Goal: Task Accomplishment & Management: Use online tool/utility

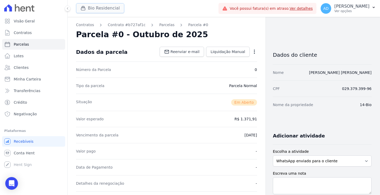
click at [84, 9] on icon "button" at bounding box center [82, 8] width 5 height 5
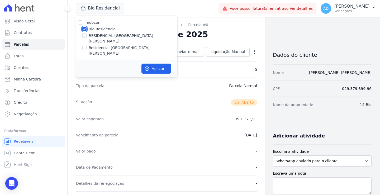
click at [82, 28] on input "Bio Residencial" at bounding box center [84, 29] width 4 height 4
checkbox input "false"
click at [85, 46] on input "Residencial [GEOGRAPHIC_DATA][PERSON_NAME]" at bounding box center [84, 48] width 4 height 4
checkbox input "true"
click at [150, 64] on button "Aplicar" at bounding box center [156, 69] width 30 height 10
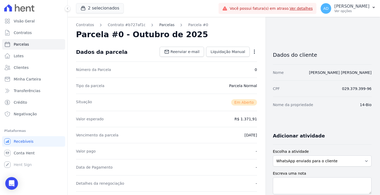
click at [159, 22] on link "Parcelas" at bounding box center [166, 25] width 15 height 6
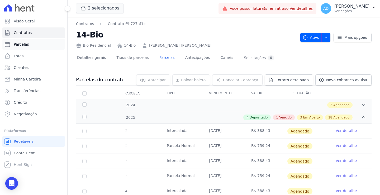
click at [11, 46] on link "Parcelas" at bounding box center [33, 44] width 63 height 11
select select
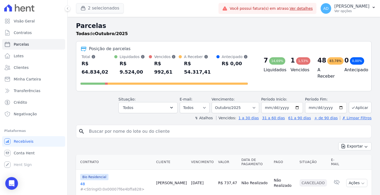
click at [88, 10] on div "button" at bounding box center [83, 8] width 7 height 5
click at [91, 8] on button "2 selecionados" at bounding box center [100, 8] width 48 height 10
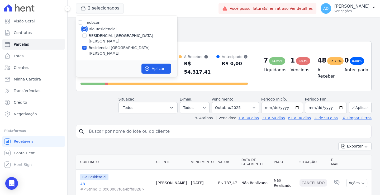
click at [85, 29] on input "Bio Residencial" at bounding box center [84, 29] width 4 height 4
checkbox input "false"
click at [153, 64] on button "Aplicar" at bounding box center [156, 69] width 30 height 10
select select
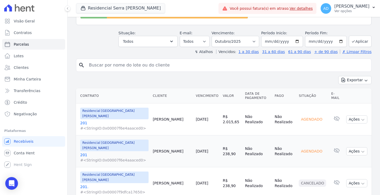
scroll to position [79, 0]
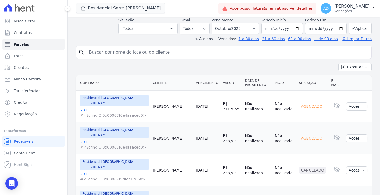
click at [167, 47] on input "search" at bounding box center [227, 52] width 283 height 11
type input "[PERSON_NAME]"
select select
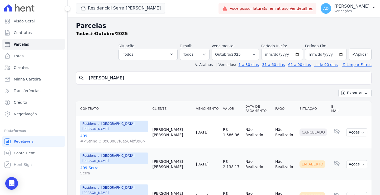
scroll to position [13, 0]
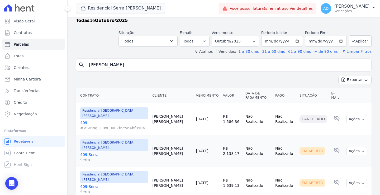
click at [85, 152] on link "409-[GEOGRAPHIC_DATA]" at bounding box center [114, 157] width 68 height 11
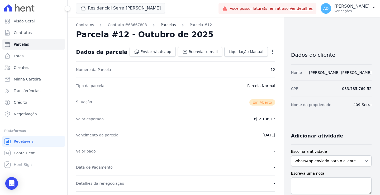
click at [162, 25] on link "Parcelas" at bounding box center [168, 25] width 15 height 6
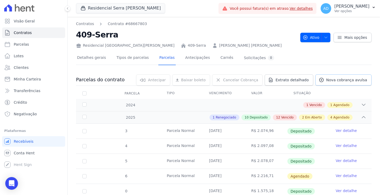
click at [330, 80] on span "Nova cobrança avulsa" at bounding box center [346, 79] width 41 height 5
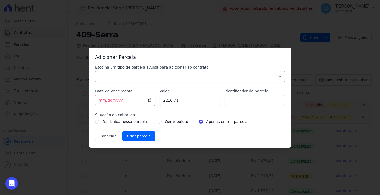
click at [140, 78] on select "Parcela Normal Sinal Caução Intercalada Chaves Pré Chaves Pós Chaves Taxas Quit…" at bounding box center [190, 76] width 190 height 11
select select "standard"
click at [95, 71] on select "Parcela Normal Sinal Caução Intercalada Chaves Pré Chaves Pós Chaves Taxas Quit…" at bounding box center [190, 76] width 190 height 11
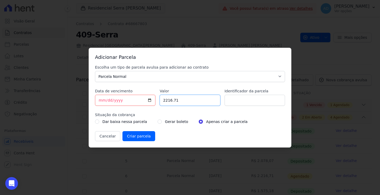
drag, startPoint x: 162, startPoint y: 100, endPoint x: 196, endPoint y: 99, distance: 33.2
click at [196, 99] on input "2216.71" at bounding box center [190, 100] width 60 height 11
click at [175, 97] on input "2216.71" at bounding box center [190, 100] width 60 height 11
drag, startPoint x: 167, startPoint y: 100, endPoint x: 226, endPoint y: 98, distance: 59.4
click at [226, 98] on div "Escolha um tipo de parcela avulsa para adicionar ao contrato Parcela Normal Sin…" at bounding box center [190, 103] width 190 height 76
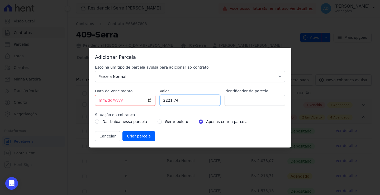
type input "2221.74"
click at [232, 101] on input "Identificador da parcela" at bounding box center [254, 100] width 60 height 11
click at [232, 101] on input "Setembro/2025" at bounding box center [254, 100] width 60 height 11
type input "Agosto/2025"
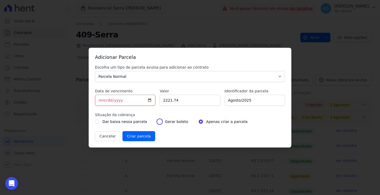
click at [157, 122] on input "radio" at bounding box center [159, 121] width 4 height 4
radio input "true"
click at [134, 136] on input "Criar parcela" at bounding box center [138, 136] width 33 height 10
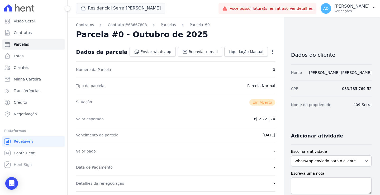
scroll to position [105, 0]
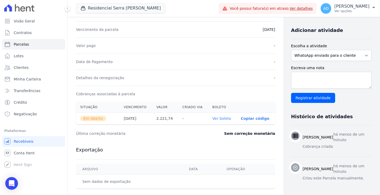
click at [212, 118] on link "Ver boleto" at bounding box center [221, 118] width 19 height 4
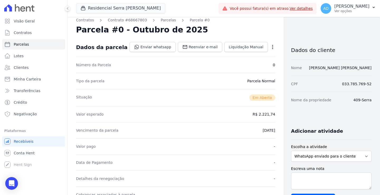
scroll to position [0, 0]
